Goal: Transaction & Acquisition: Purchase product/service

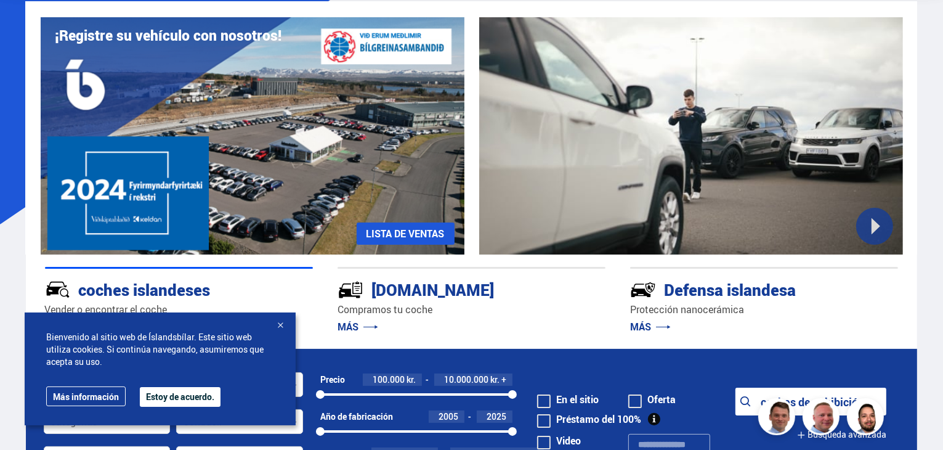
scroll to position [246, 0]
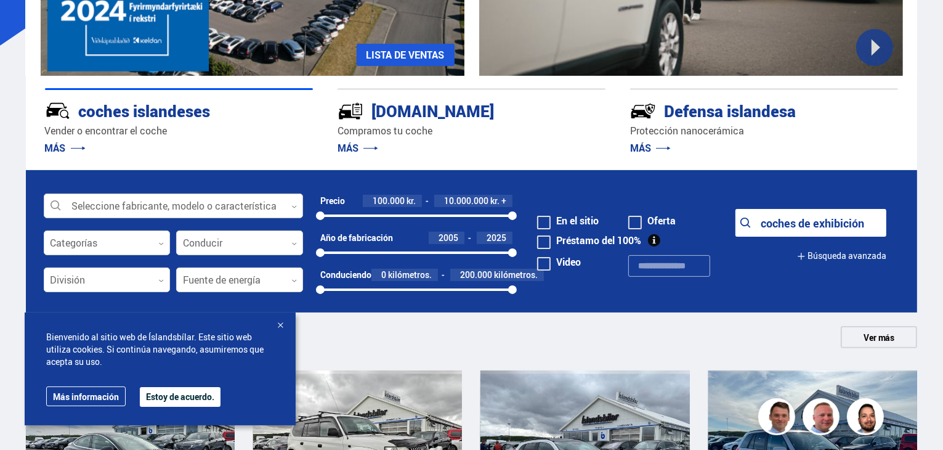
click at [138, 212] on div at bounding box center [173, 206] width 259 height 25
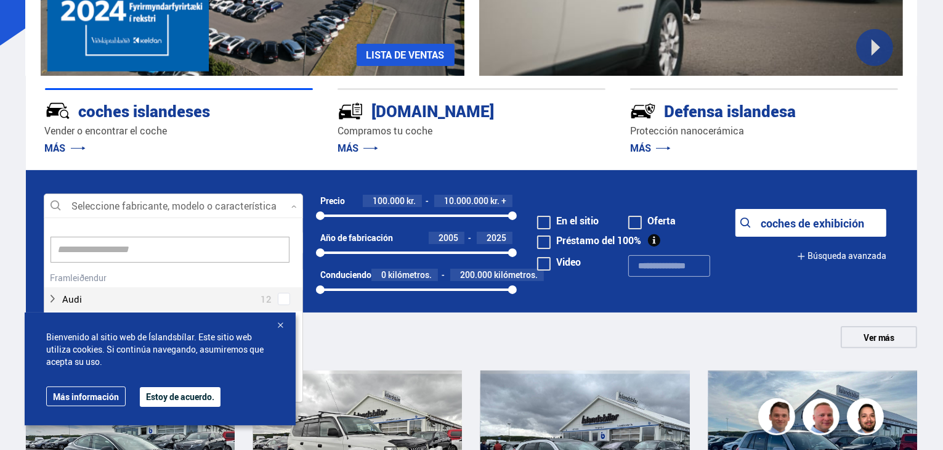
scroll to position [184, 255]
type input "*"
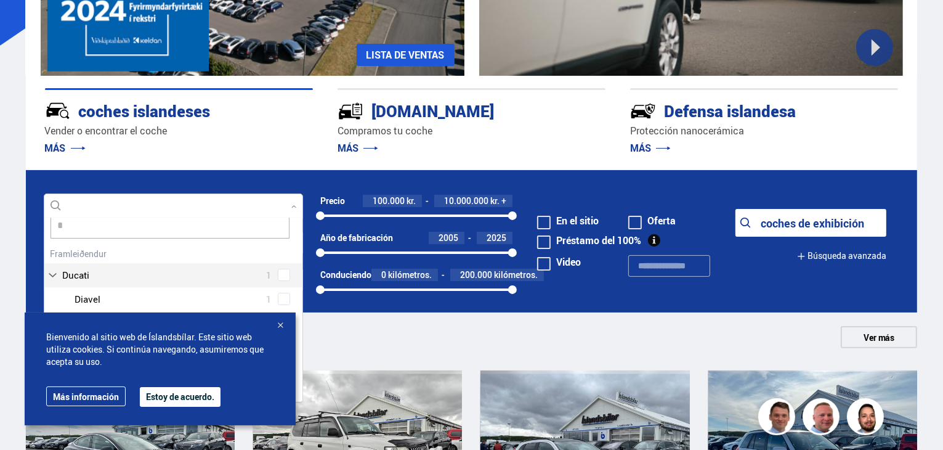
click at [121, 227] on input "*" at bounding box center [170, 226] width 239 height 26
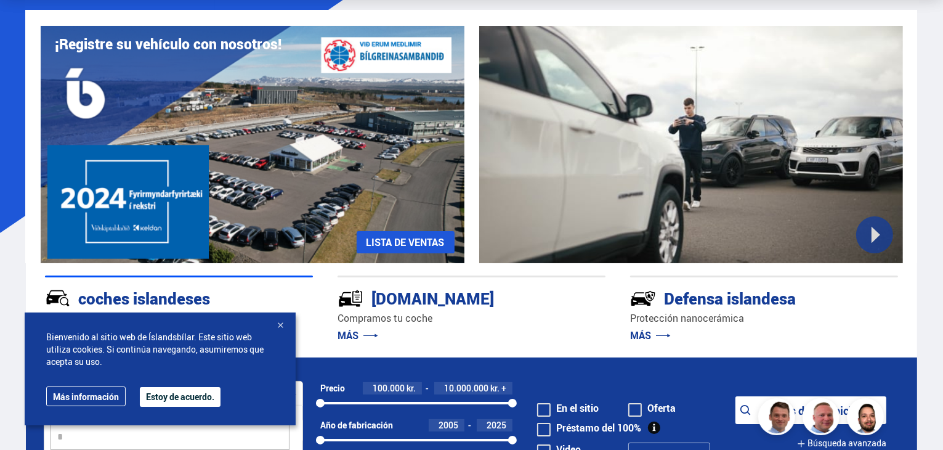
scroll to position [246, 0]
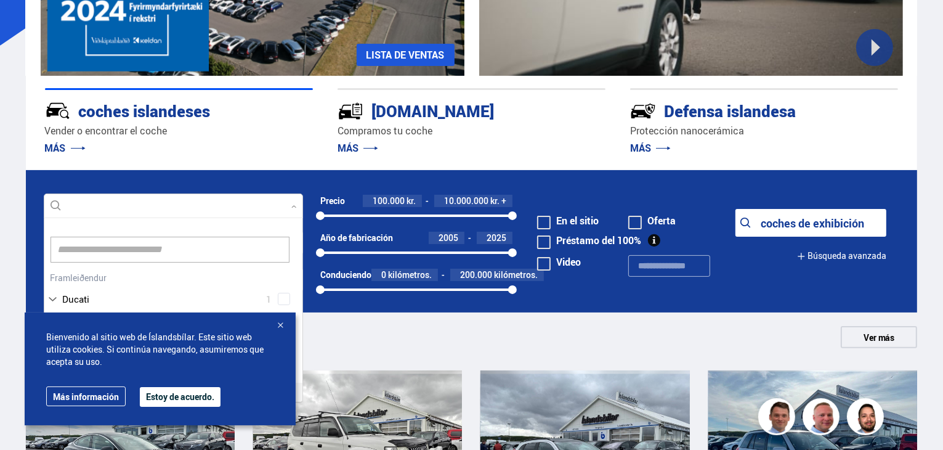
click at [92, 121] on font "coches islandeses" at bounding box center [145, 111] width 132 height 22
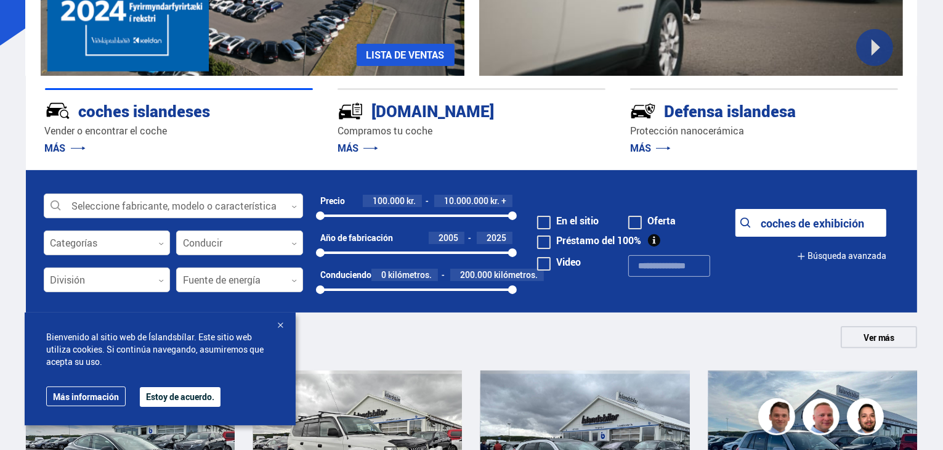
click at [92, 127] on font "Vender o encontrar el coche" at bounding box center [106, 131] width 123 height 14
click at [137, 207] on div at bounding box center [173, 206] width 259 height 25
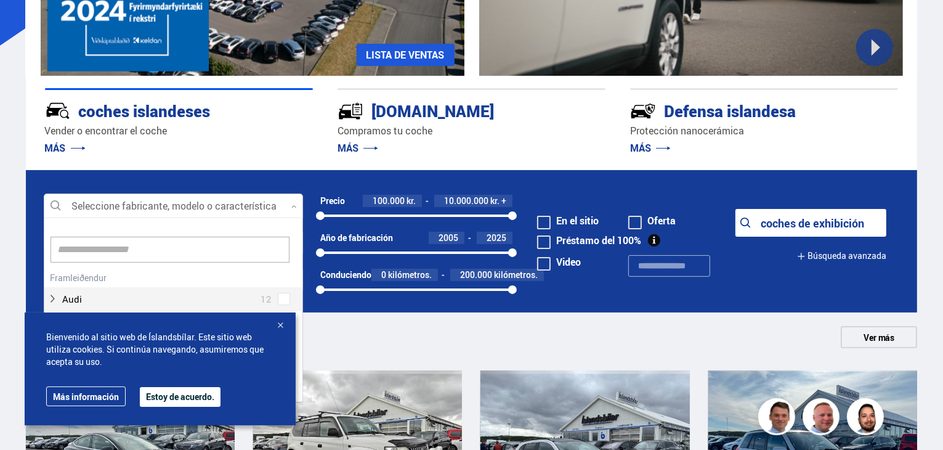
scroll to position [184, 255]
click at [108, 246] on input at bounding box center [170, 250] width 239 height 26
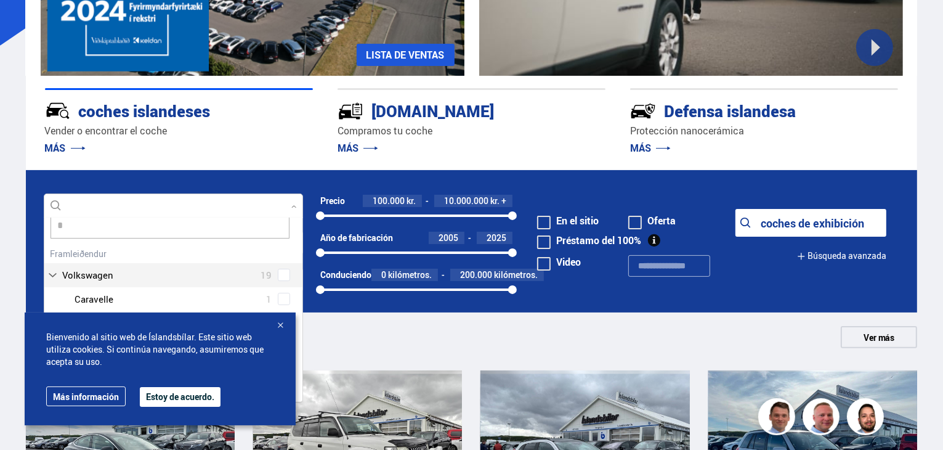
type input "**"
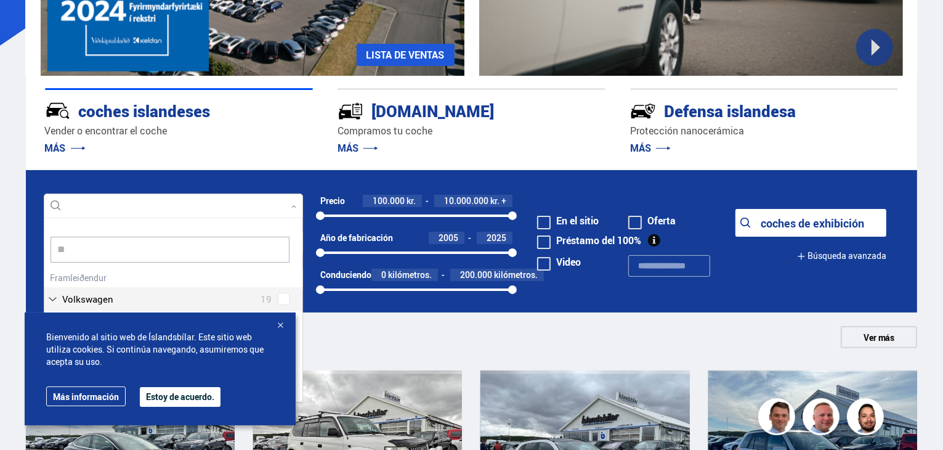
click at [108, 293] on div "Volkswagen 19 Volkswagen Caravelle 1 Volkswagen CC 1 Volkswagen Artesano 2 Volk…" at bounding box center [173, 433] width 258 height 329
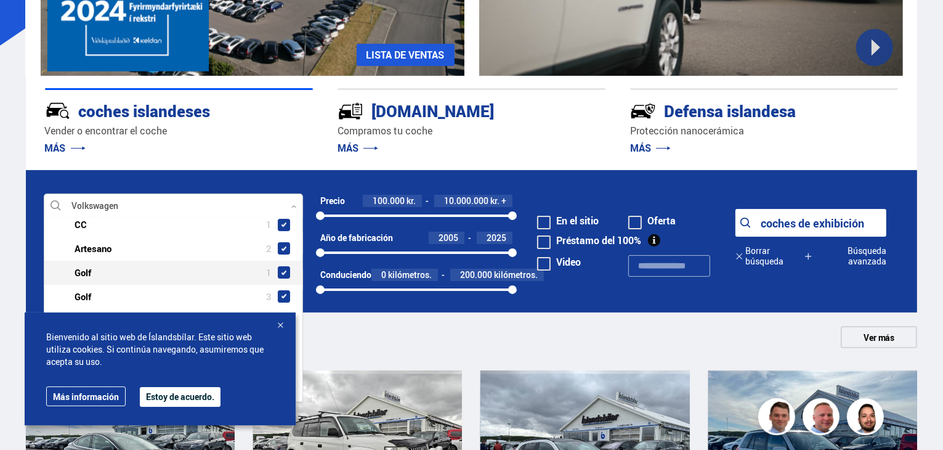
scroll to position [123, 0]
click at [588, 184] on form "Volkswagen Seleccione fabricante, modelo o característica 0 v v Borrar selecció…" at bounding box center [472, 241] width 892 height 142
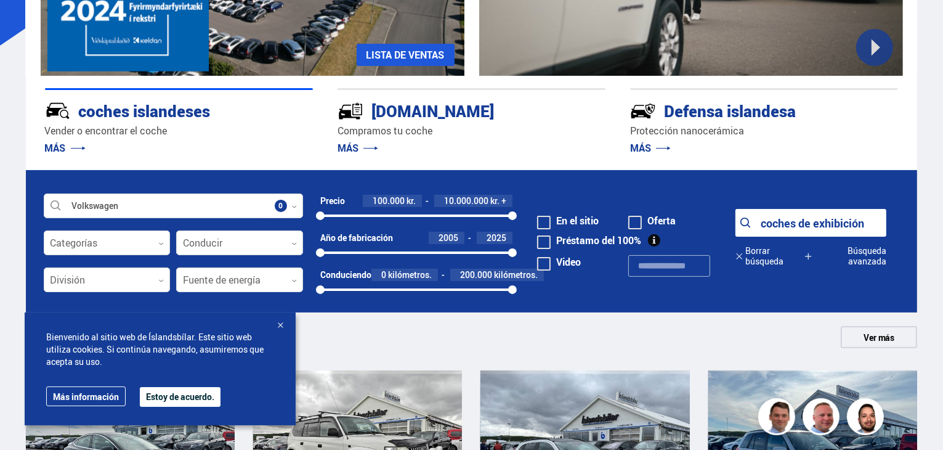
click at [173, 407] on div "Bienvenido al sitio web de Íslandsbílar. Este sitio web utiliza cookies. Si con…" at bounding box center [160, 368] width 271 height 113
click at [201, 391] on font "Estoy de acuerdo." at bounding box center [180, 397] width 68 height 12
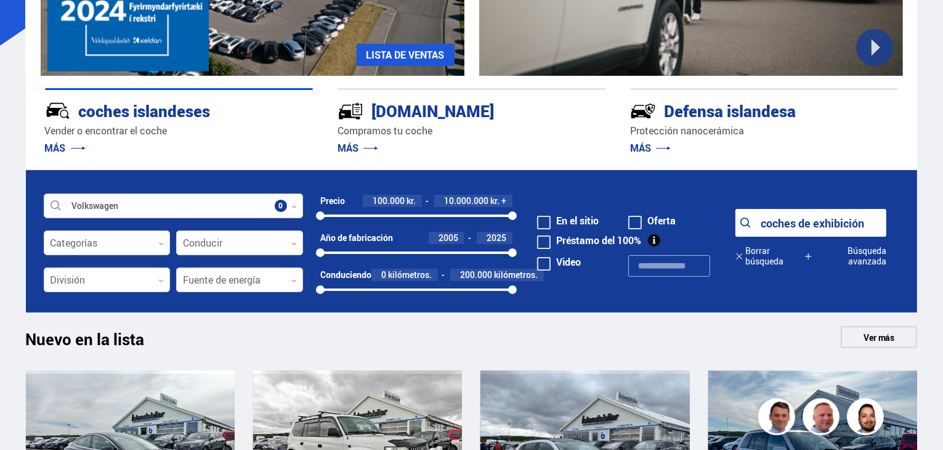
click at [808, 226] on font "coches de exhibición" at bounding box center [813, 223] width 104 height 15
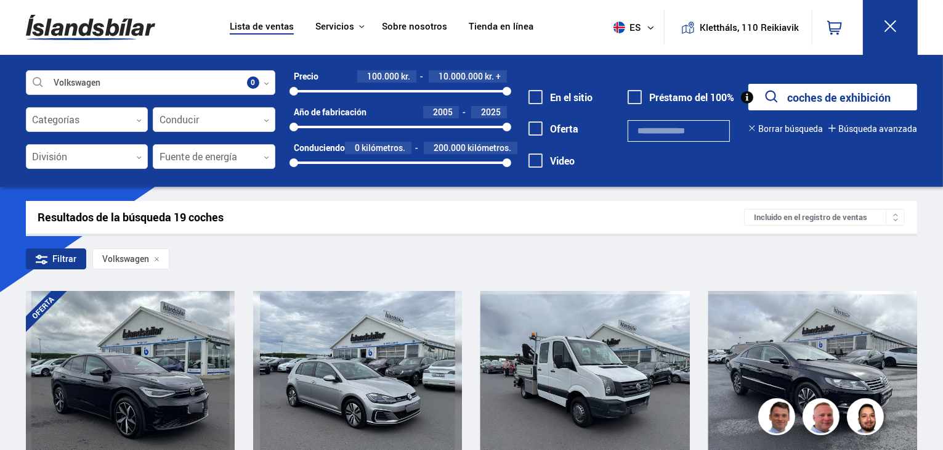
click at [840, 222] on div "Incluido en el registro de ventas" at bounding box center [824, 217] width 161 height 17
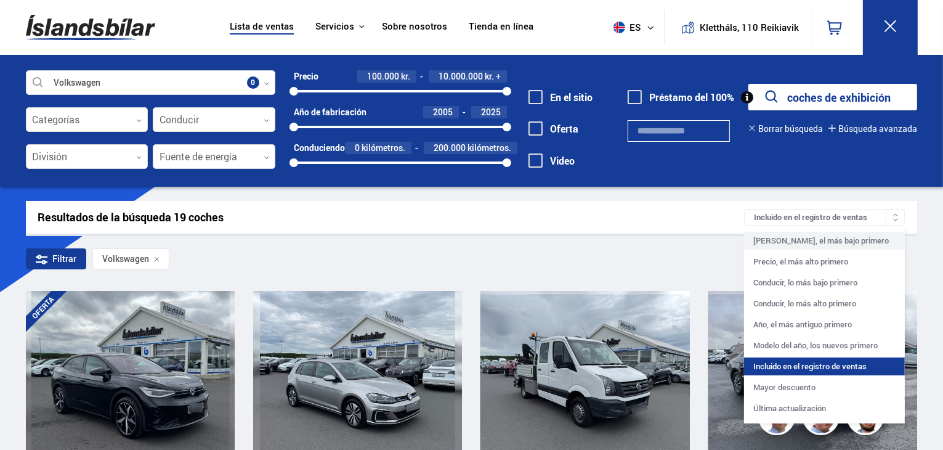
click at [811, 245] on font "[PERSON_NAME], el más bajo primero" at bounding box center [821, 240] width 136 height 11
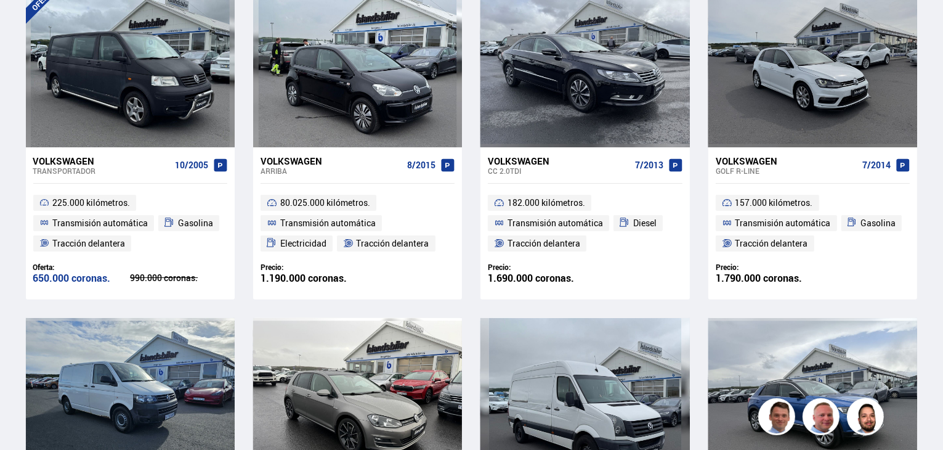
scroll to position [554, 0]
